Goal: Information Seeking & Learning: Learn about a topic

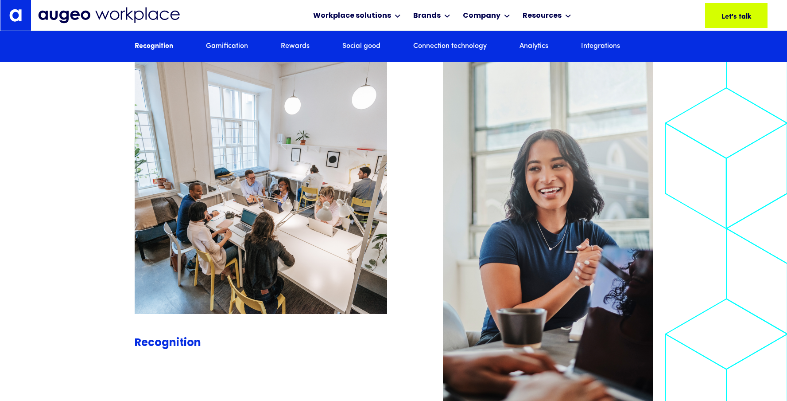
scroll to position [994, 0]
click at [18, 14] on img at bounding box center [15, 15] width 12 height 12
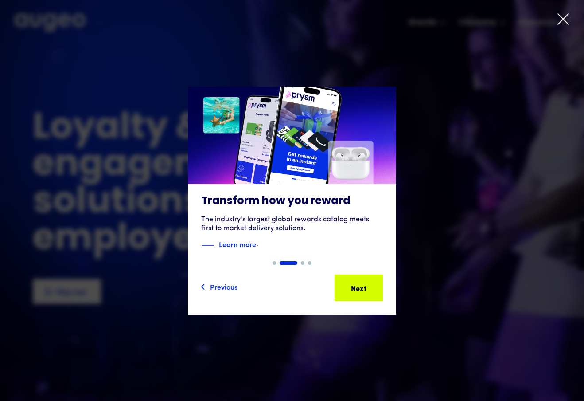
click at [569, 63] on div "Slide 2 of 4. AI-powered media buying Introducing Aimy, an AI platform enabling…" at bounding box center [292, 200] width 584 height 300
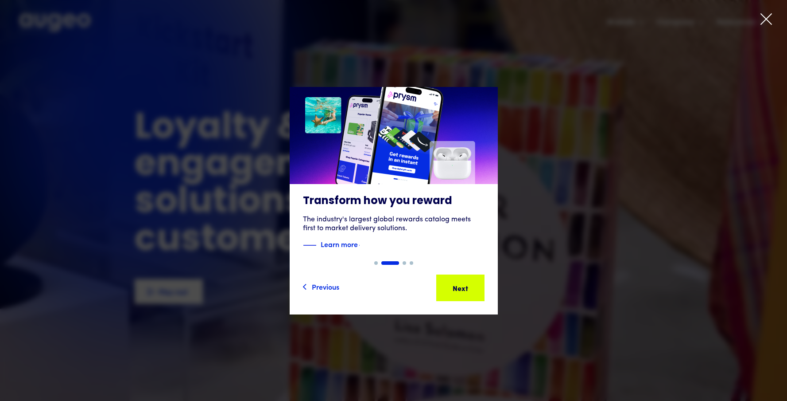
click at [764, 20] on icon at bounding box center [766, 18] width 13 height 13
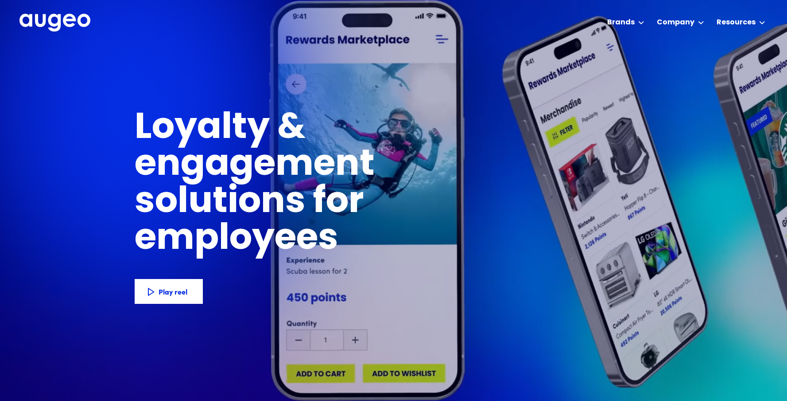
click at [40, 25] on img "home" at bounding box center [54, 23] width 71 height 18
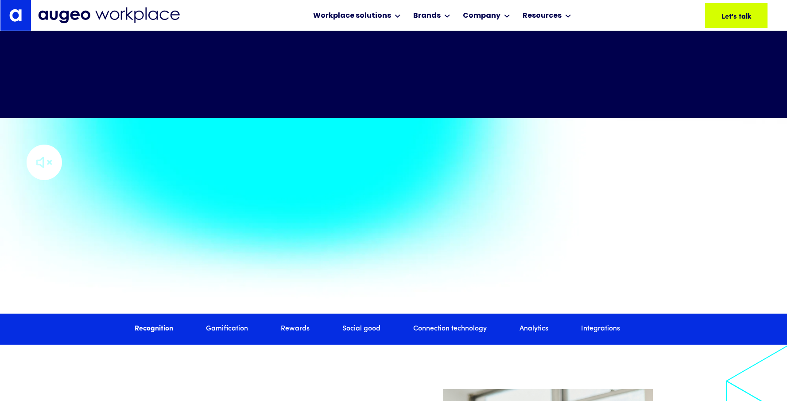
click at [19, 15] on img at bounding box center [15, 15] width 12 height 12
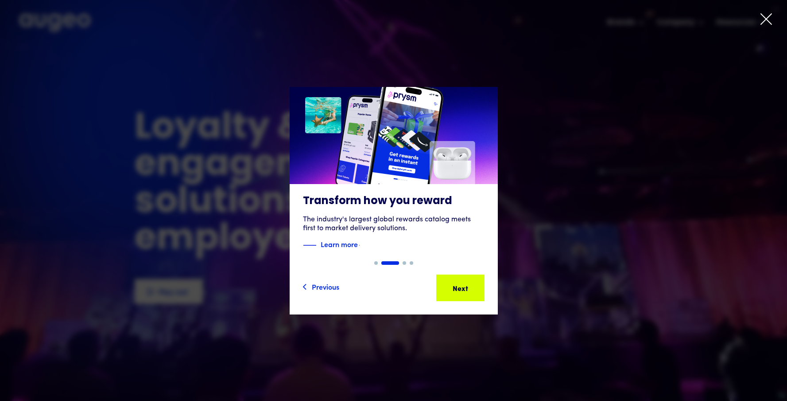
click at [324, 284] on div "Previous" at bounding box center [325, 286] width 27 height 11
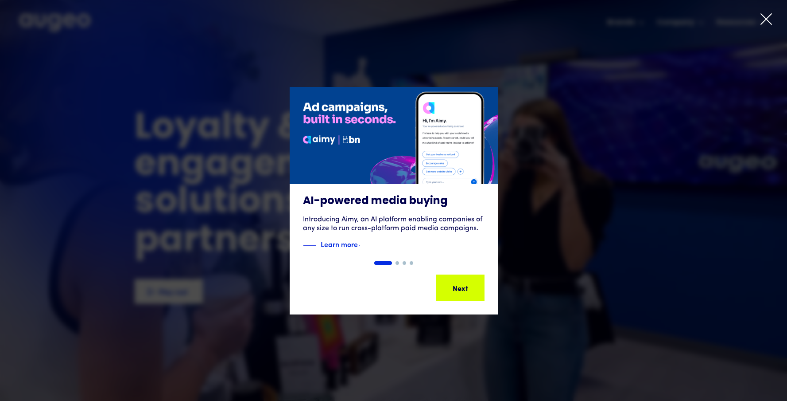
click at [769, 14] on icon at bounding box center [766, 18] width 13 height 13
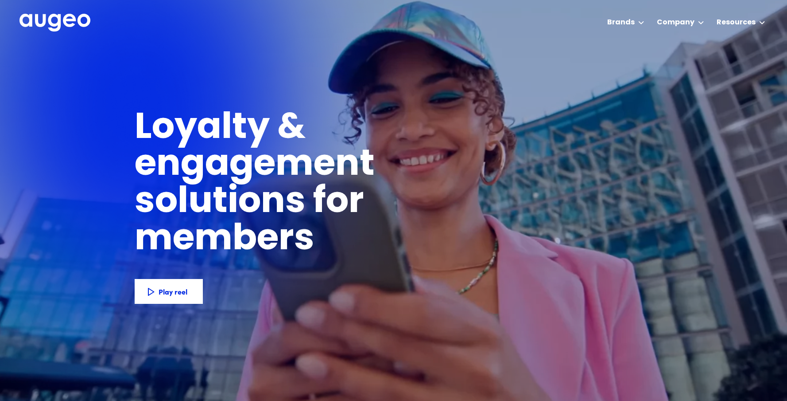
click at [67, 20] on img "home" at bounding box center [54, 23] width 71 height 18
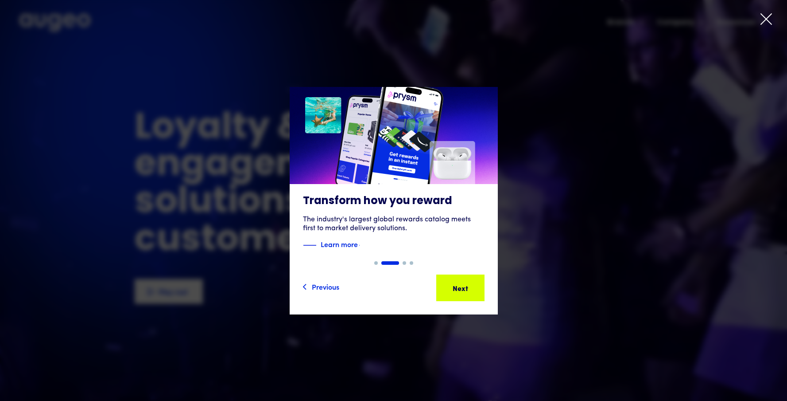
click at [716, 6] on div at bounding box center [393, 200] width 787 height 401
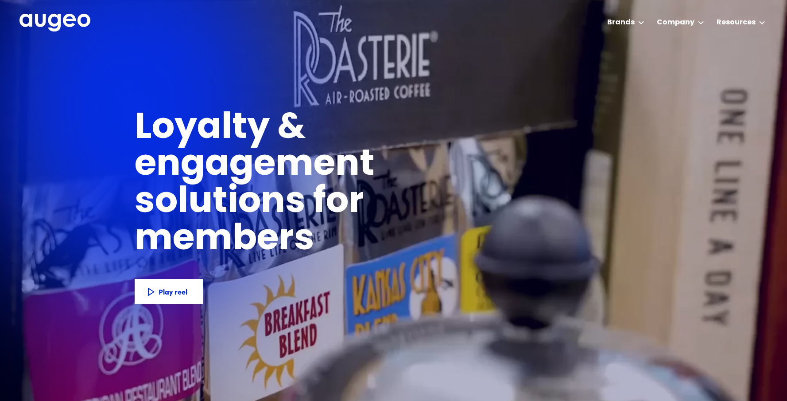
click at [440, 172] on h1 "Loyalty & engagement solutions for" at bounding box center [326, 165] width 383 height 110
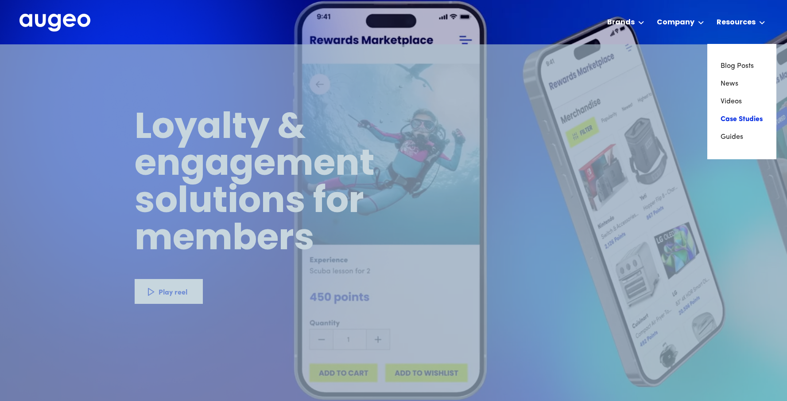
click at [758, 119] on link "Case Studies" at bounding box center [742, 119] width 43 height 18
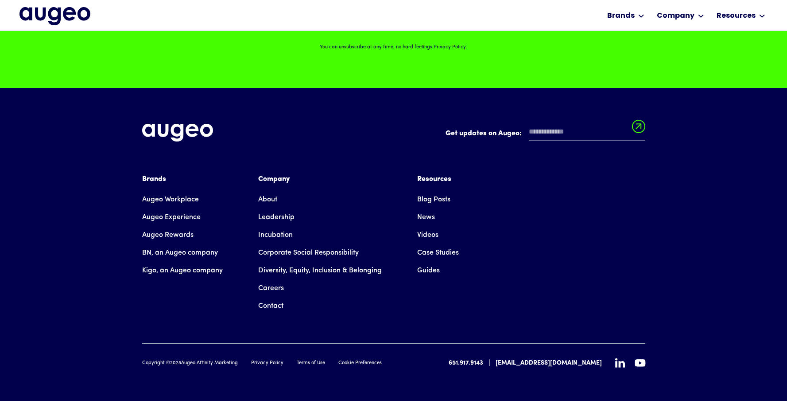
scroll to position [1027, 0]
click at [183, 197] on link "Augeo Workplace" at bounding box center [170, 200] width 57 height 18
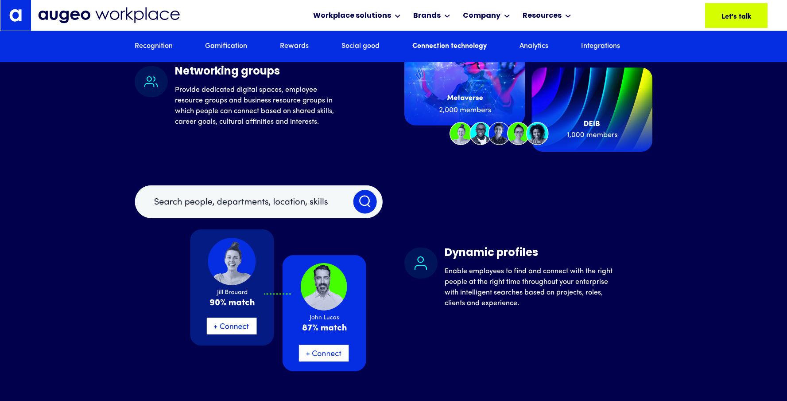
scroll to position [3808, 0]
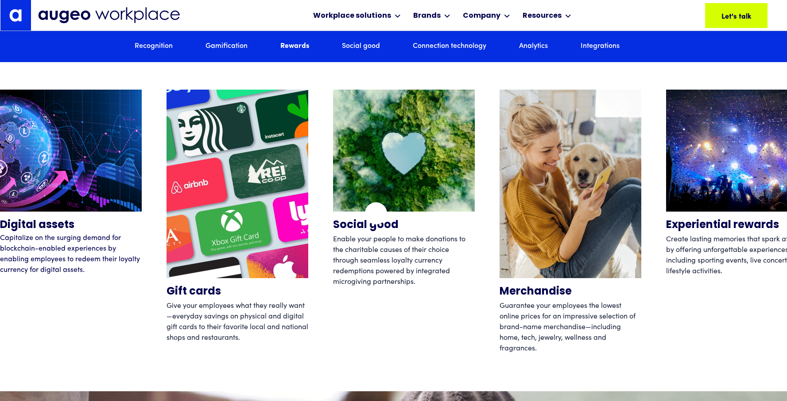
click at [255, 323] on p "Give your employees what they really want—everyday savings on physical and digi…" at bounding box center [238, 320] width 142 height 43
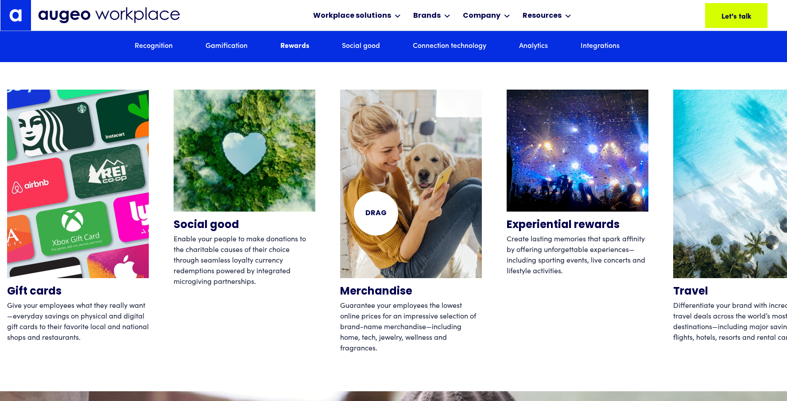
scroll to position [2854, 0]
click at [255, 323] on div "Social good Enable your people to make donations to the charitable causes of th…" at bounding box center [245, 223] width 142 height 266
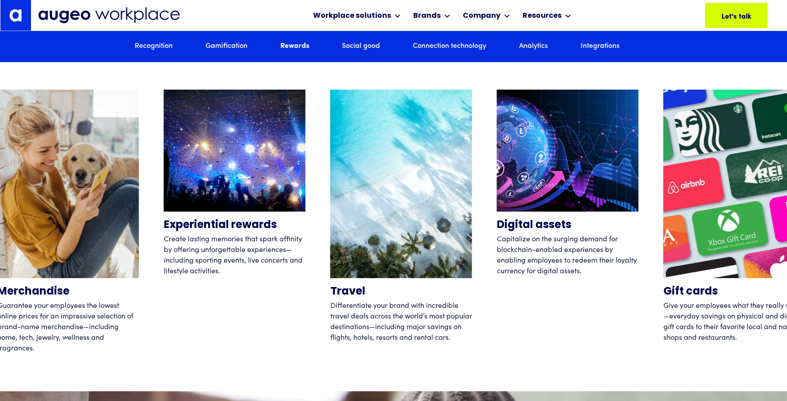
click at [66, 350] on p "Guarantee your employees the lowest online prices for an impressive selection o…" at bounding box center [68, 325] width 142 height 53
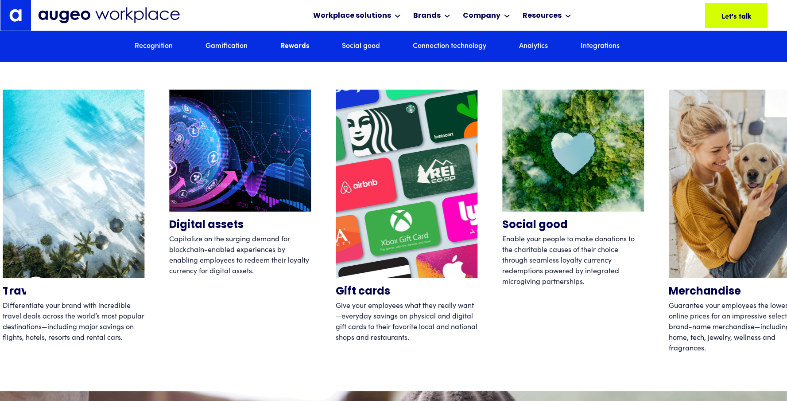
click at [3, 278] on img "6 / 12" at bounding box center [74, 184] width 142 height 188
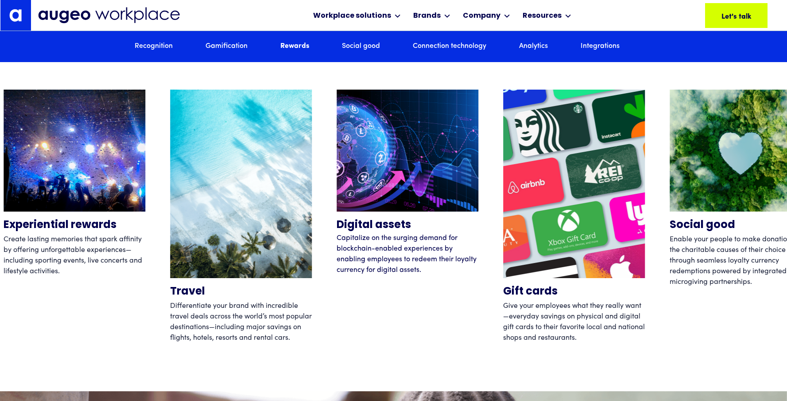
click at [101, 275] on p "Create lasting memories that spark affinity by offering unforgettable experienc…" at bounding box center [75, 254] width 142 height 43
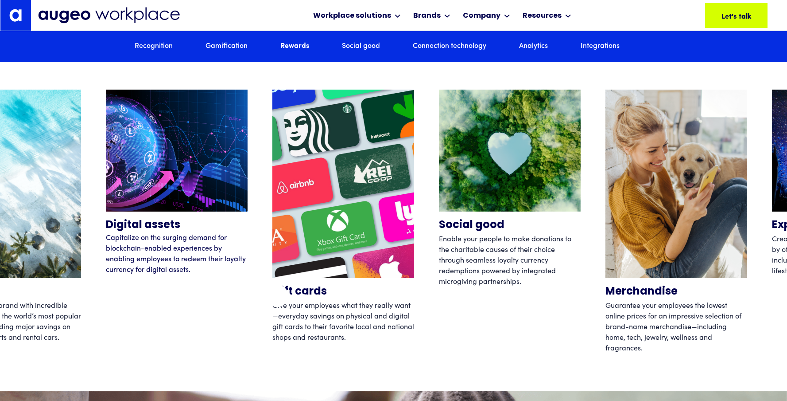
click at [277, 278] on img "2 / 12" at bounding box center [344, 184] width 142 height 188
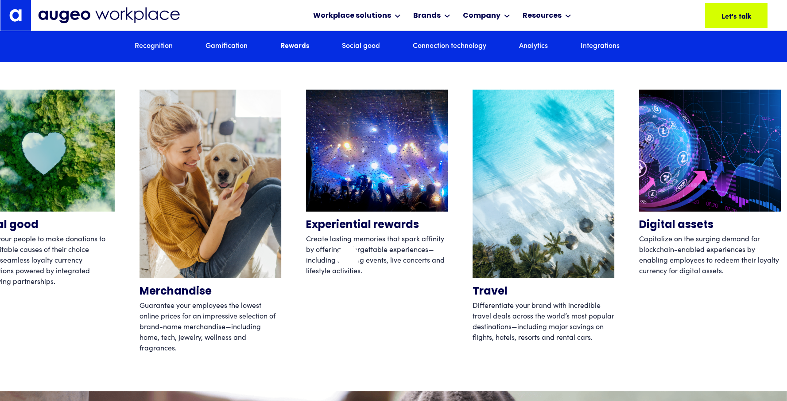
click at [306, 280] on div "Experiential rewards Create lasting memories that spark affinity by offering un…" at bounding box center [377, 223] width 142 height 266
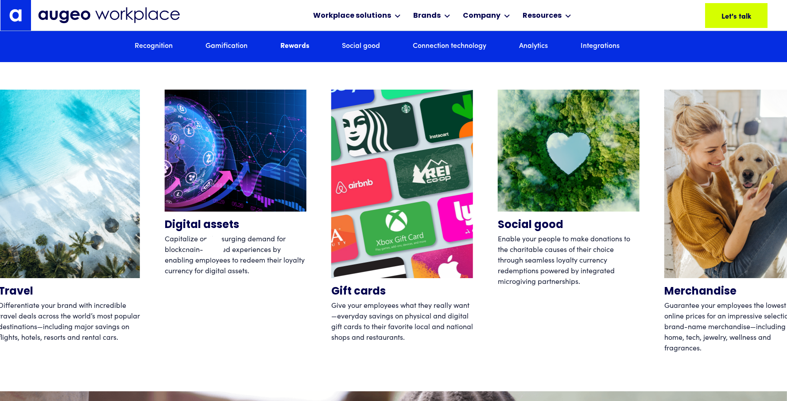
click at [168, 263] on p "Capitalize on the surging demand for blockchain-enabled experiences by enabling…" at bounding box center [236, 254] width 142 height 43
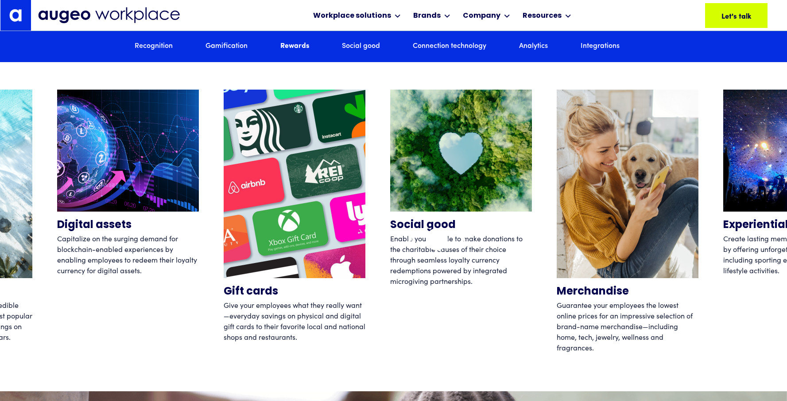
click at [390, 218] on div "Social good Enable your people to make donations to the charitable causes of th…" at bounding box center [461, 223] width 142 height 266
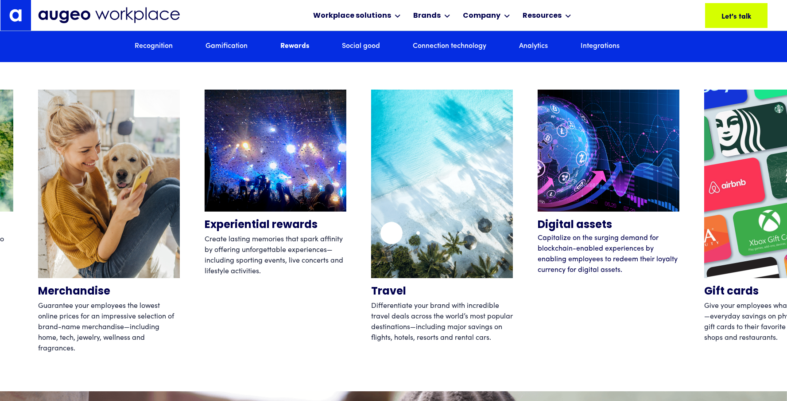
click at [371, 184] on img "12 / 12" at bounding box center [442, 184] width 142 height 188
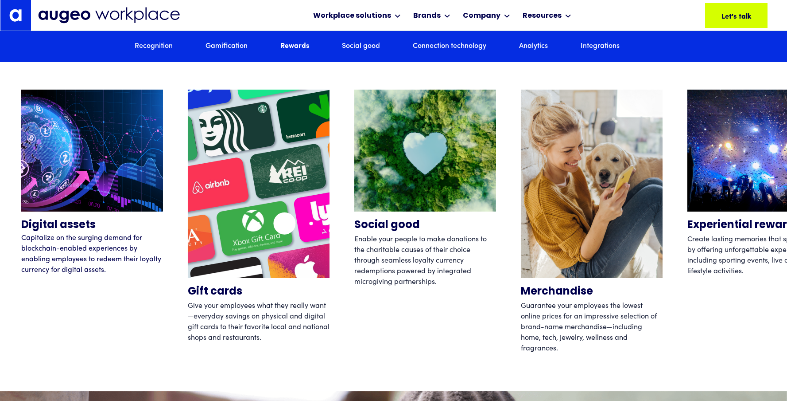
click at [240, 239] on img "2 / 12" at bounding box center [259, 184] width 142 height 188
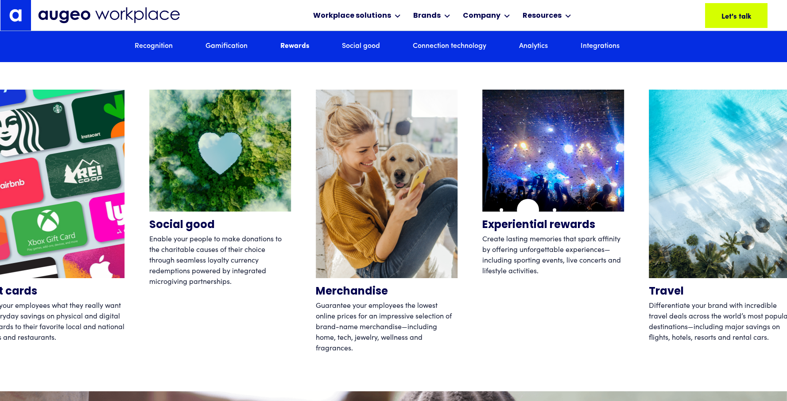
click at [483, 271] on div "Experiential rewards Create lasting memories that spark affinity by offering un…" at bounding box center [554, 223] width 142 height 266
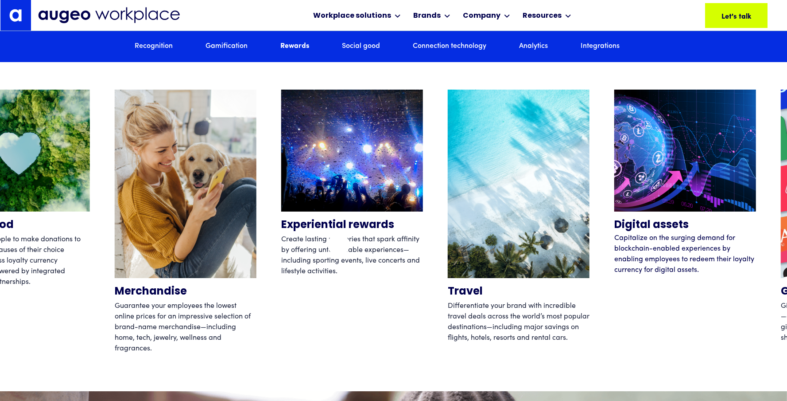
click at [281, 270] on div "Experiential rewards Create lasting memories that spark affinity by offering un…" at bounding box center [352, 223] width 142 height 266
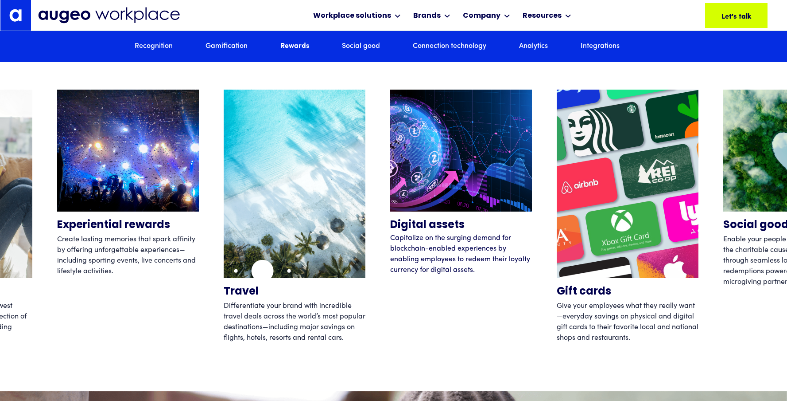
click at [366, 259] on img "12 / 12" at bounding box center [295, 184] width 142 height 188
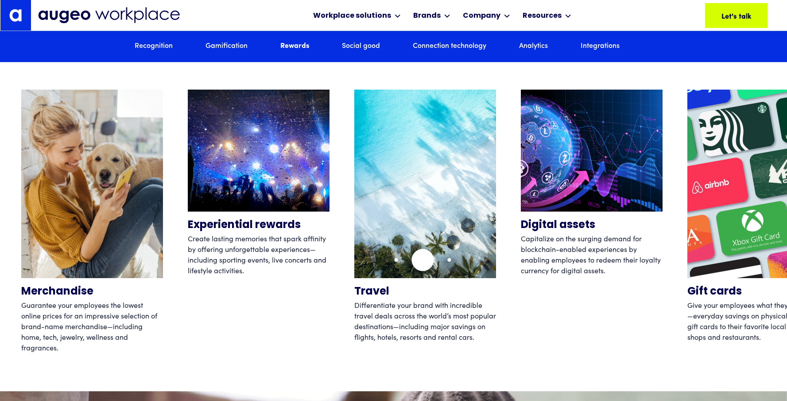
click at [496, 261] on img "6 / 12" at bounding box center [425, 184] width 142 height 188
